Goal: Task Accomplishment & Management: Manage account settings

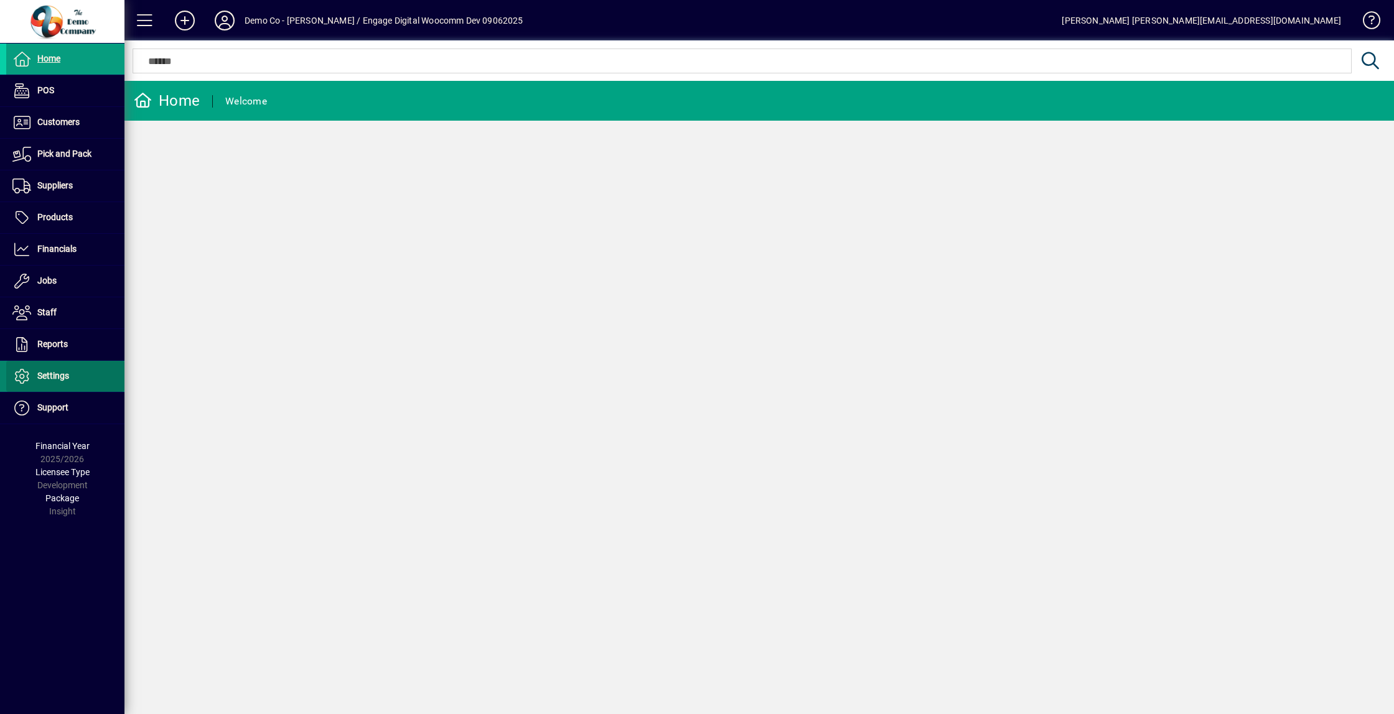
click at [100, 368] on span at bounding box center [65, 377] width 118 height 30
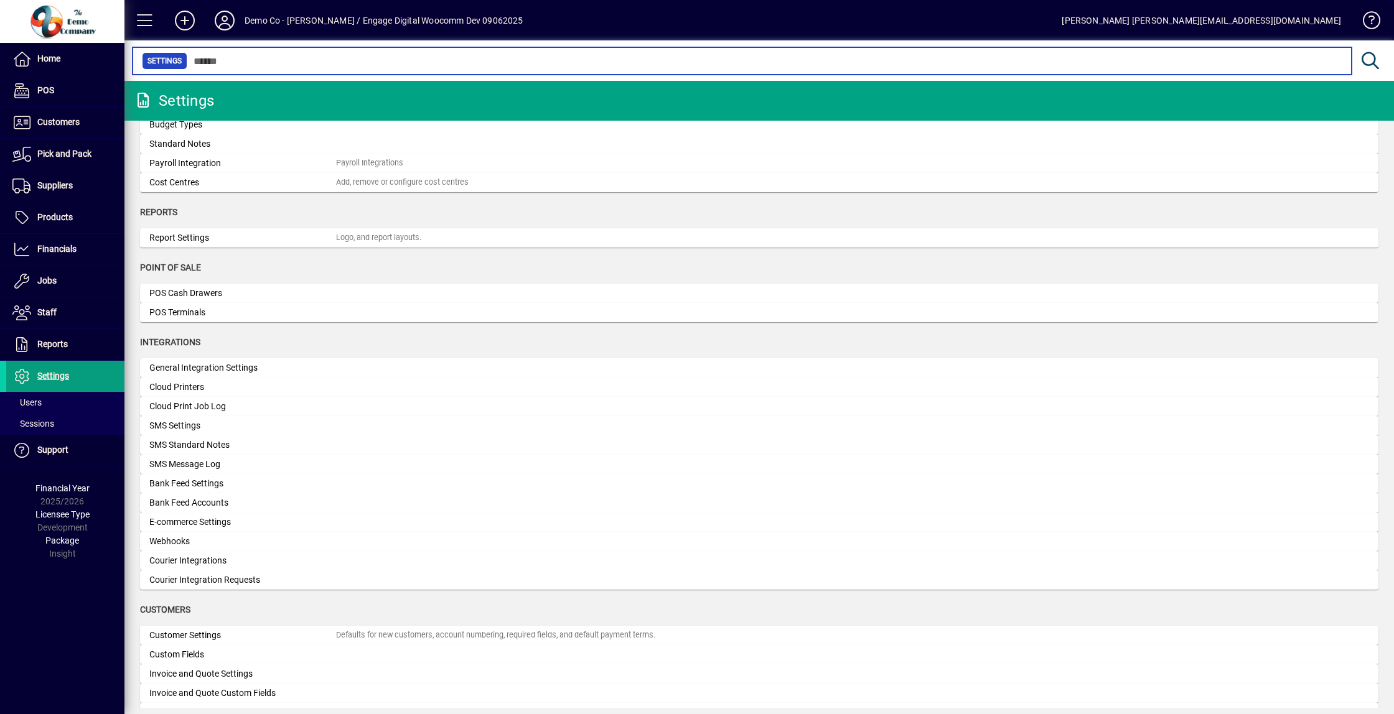
scroll to position [283, 0]
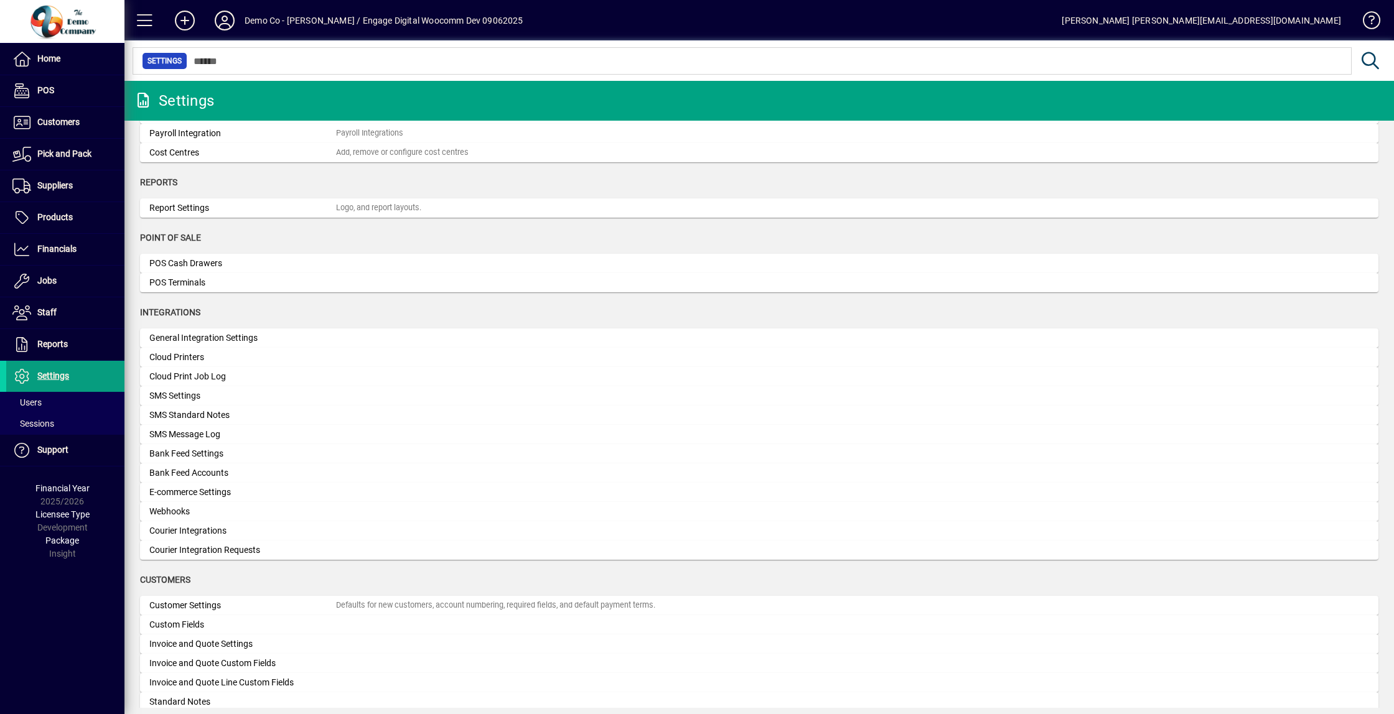
click at [279, 37] on mat-toolbar-row "Demo Co - [PERSON_NAME] / Engage Digital Woocomm Dev 09062025 [PERSON_NAME] [PE…" at bounding box center [759, 20] width 1270 height 40
click at [244, 16] on span at bounding box center [225, 21] width 40 height 30
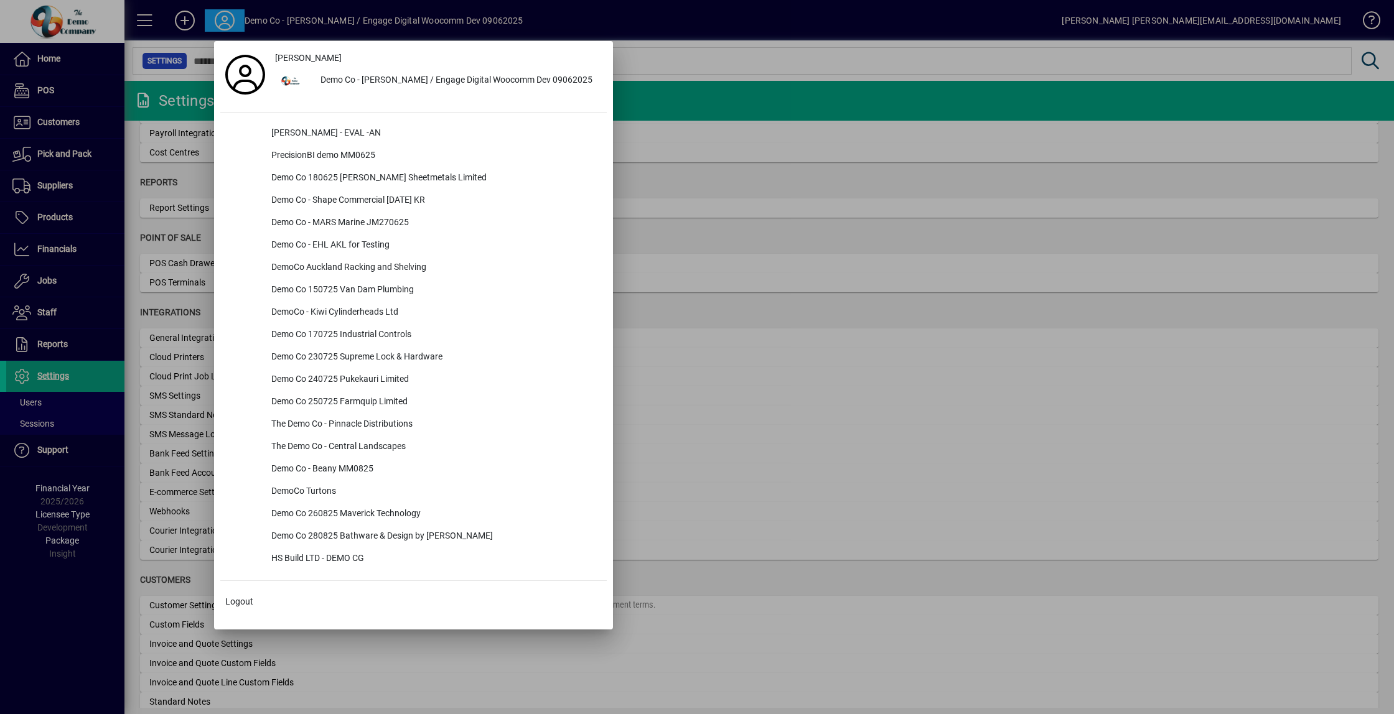
click at [234, 19] on div at bounding box center [697, 357] width 1394 height 714
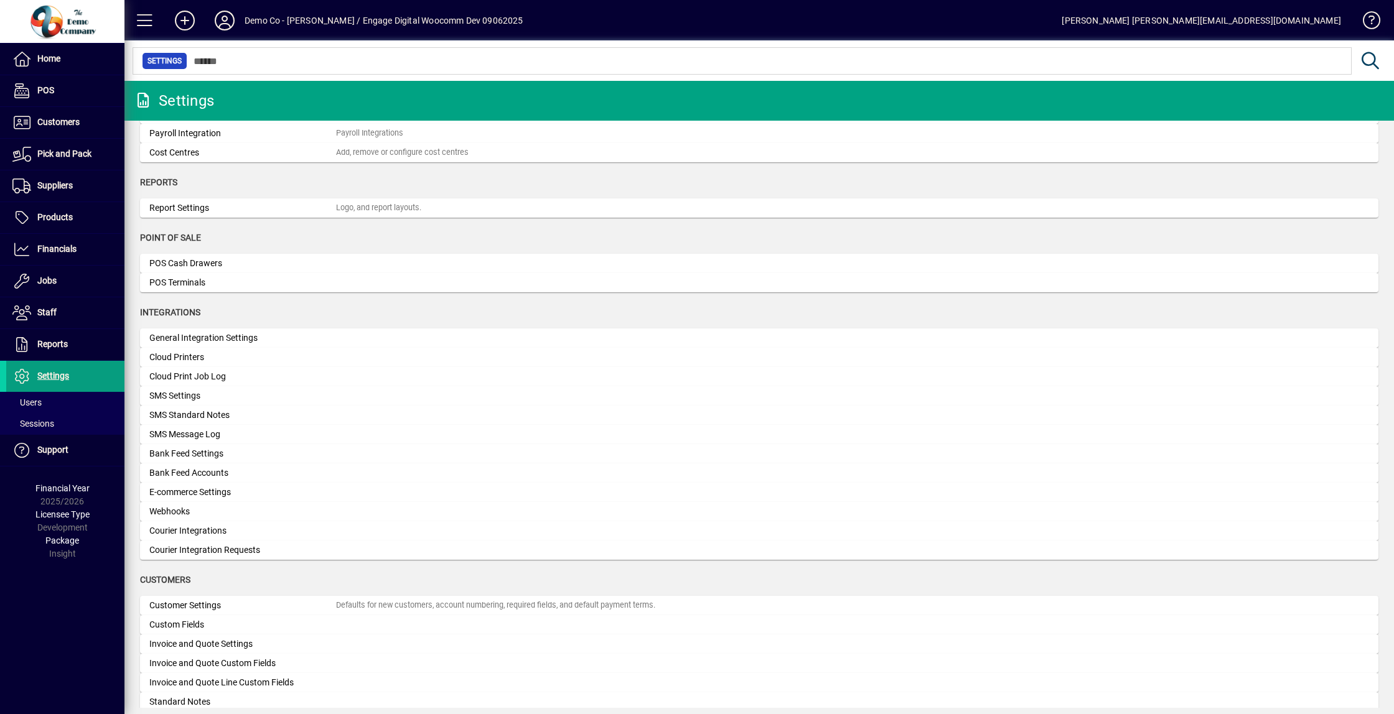
click at [234, 19] on icon at bounding box center [224, 21] width 25 height 20
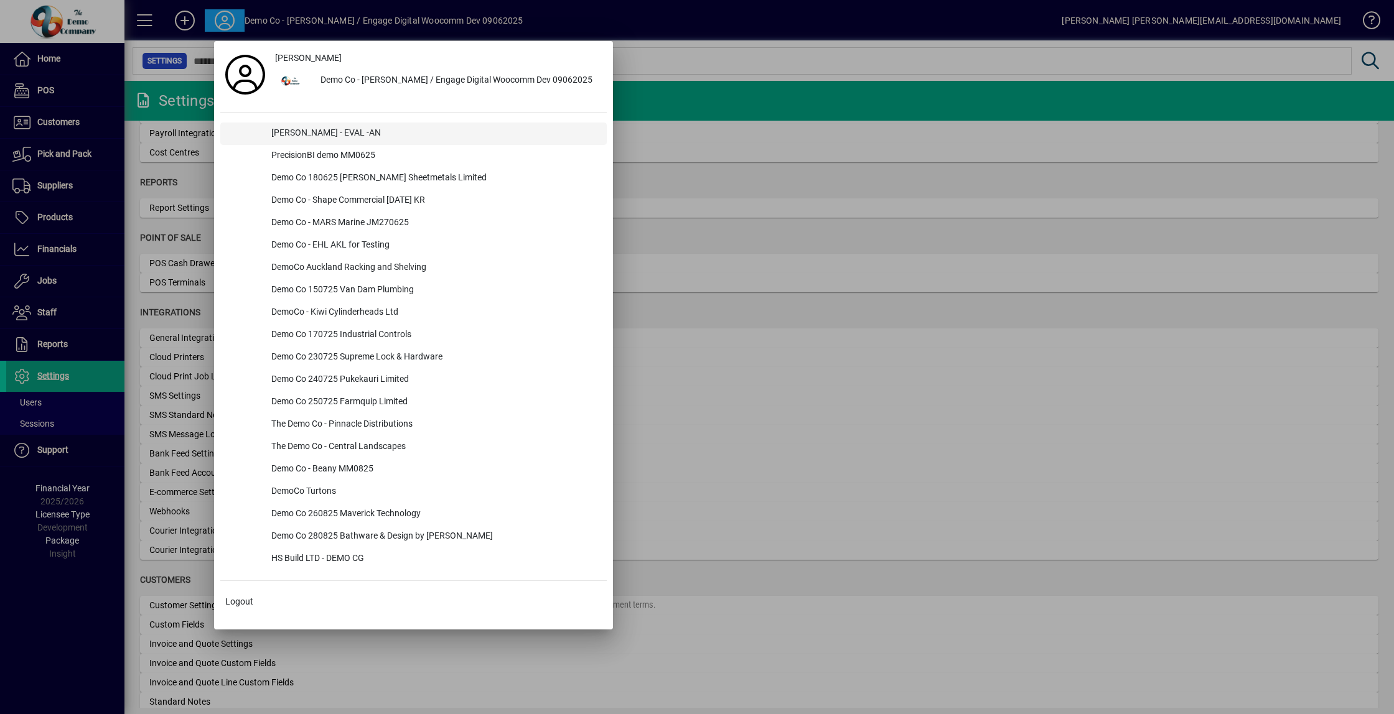
click at [307, 124] on div "[PERSON_NAME] - EVAL -AN" at bounding box center [433, 134] width 345 height 22
